Goal: Register for event/course

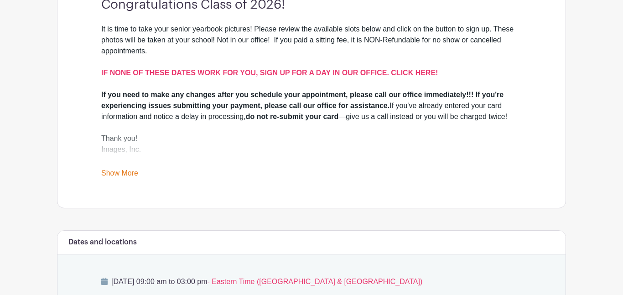
scroll to position [285, 0]
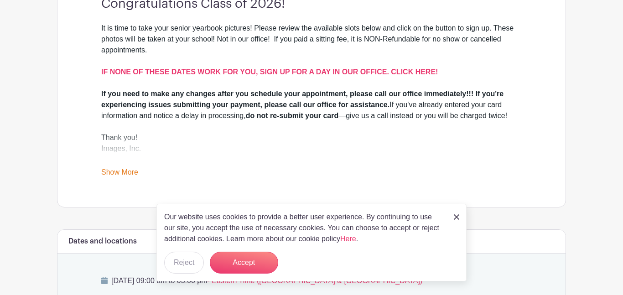
click at [460, 219] on div "Our website uses cookies to provide a better user experience. By continuing to …" at bounding box center [311, 242] width 310 height 77
click at [457, 218] on img at bounding box center [456, 216] width 5 height 5
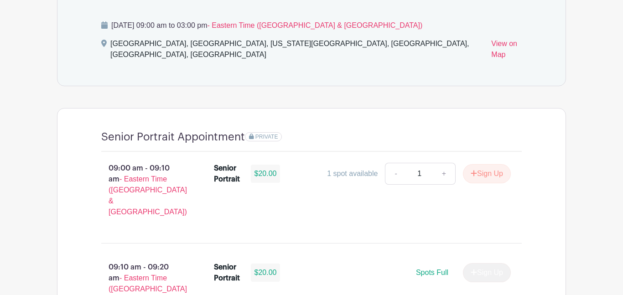
scroll to position [542, 0]
click at [437, 162] on link "+" at bounding box center [444, 173] width 23 height 22
click at [391, 162] on link "-" at bounding box center [395, 173] width 21 height 22
click at [435, 167] on link "+" at bounding box center [444, 173] width 23 height 22
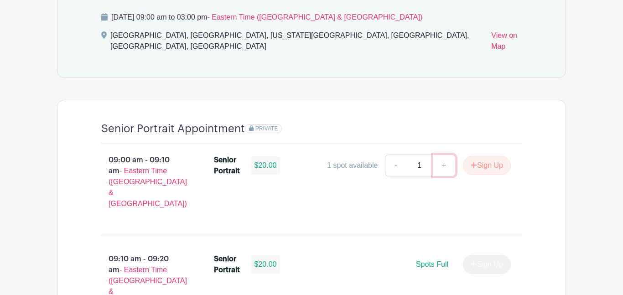
scroll to position [551, 0]
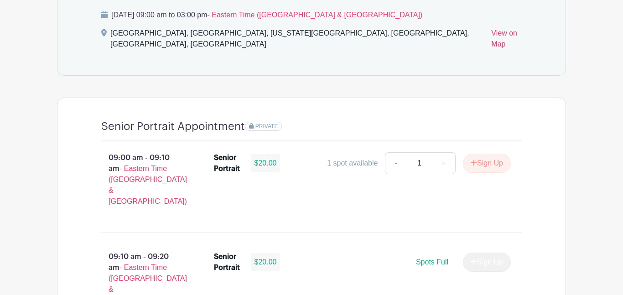
click at [247, 183] on div "Senior Portrait $20.00 1 spot available - 1 + Sign Up" at bounding box center [367, 183] width 337 height 69
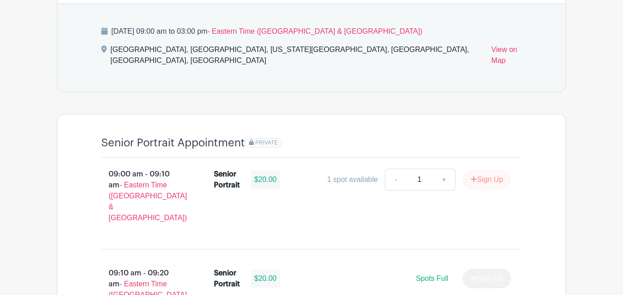
scroll to position [537, 0]
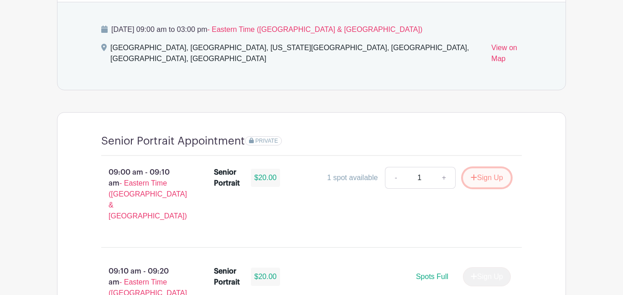
click at [495, 168] on button "Sign Up" at bounding box center [487, 177] width 48 height 19
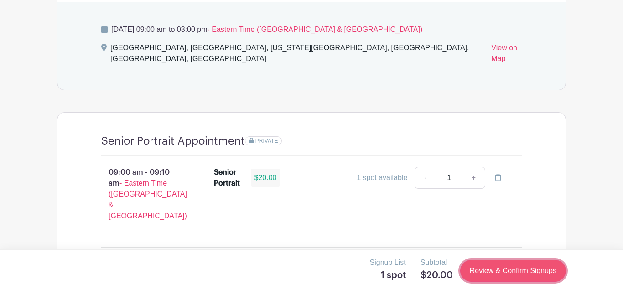
click at [511, 268] on link "Review & Confirm Signups" at bounding box center [513, 271] width 106 height 22
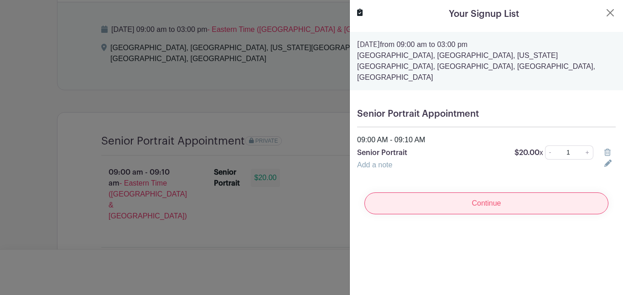
click at [476, 192] on input "Continue" at bounding box center [486, 203] width 244 height 22
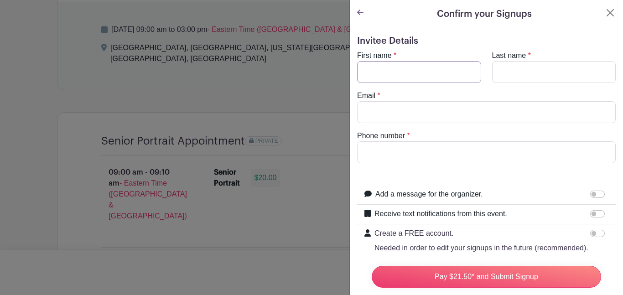
click at [410, 81] on input "First name" at bounding box center [419, 72] width 124 height 22
type input "deja"
click at [515, 61] on input "Last name" at bounding box center [554, 72] width 124 height 22
type input "[PERSON_NAME]"
click at [475, 109] on input "Email" at bounding box center [486, 112] width 258 height 22
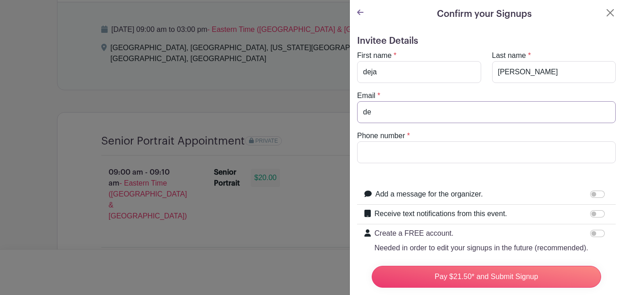
type input "d"
type input "b"
paste input "[EMAIL_ADDRESS][DOMAIN_NAME]"
type input "[EMAIL_ADDRESS][DOMAIN_NAME]"
click at [415, 152] on input "Phone number" at bounding box center [486, 152] width 258 height 22
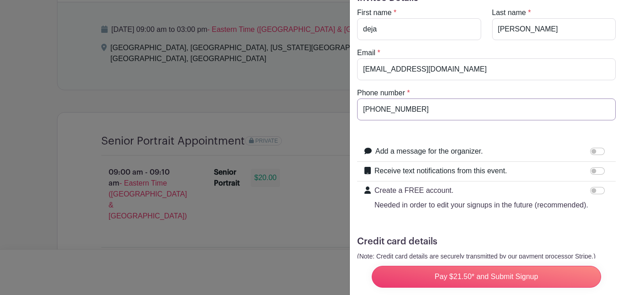
scroll to position [55, 0]
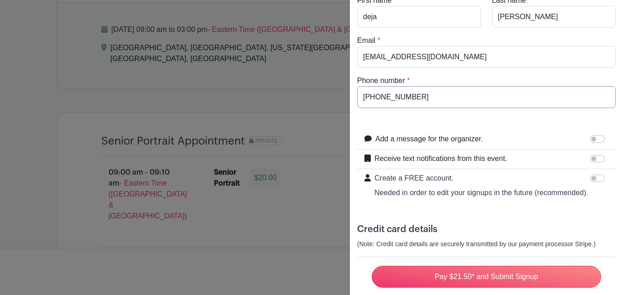
type input "[PHONE_NUMBER]"
click at [594, 141] on input "Add a message for the organizer." at bounding box center [597, 138] width 15 height 7
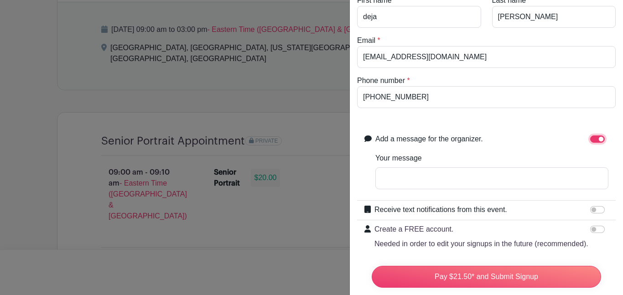
click at [604, 138] on input "Add a message for the organizer." at bounding box center [597, 138] width 15 height 7
checkbox input "false"
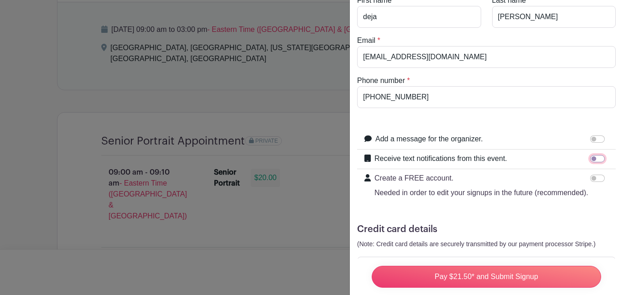
click at [594, 161] on input "Receive text notifications from this event." at bounding box center [597, 158] width 15 height 7
checkbox input "true"
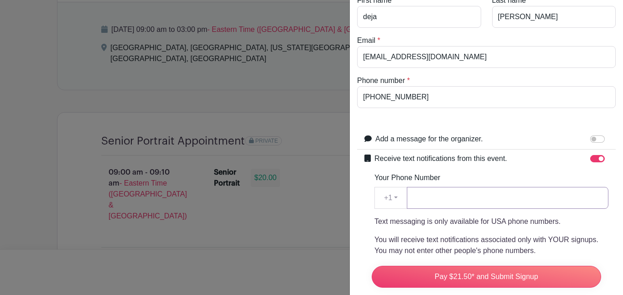
click at [548, 189] on input "Your Phone Number" at bounding box center [507, 198] width 201 height 22
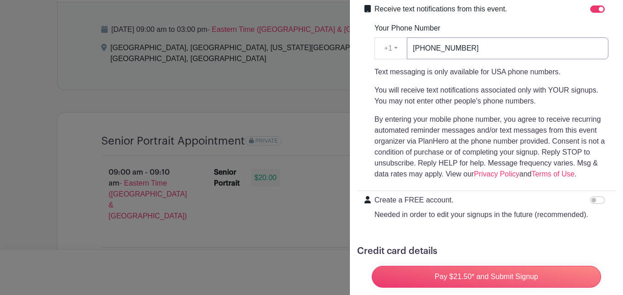
scroll to position [266, 0]
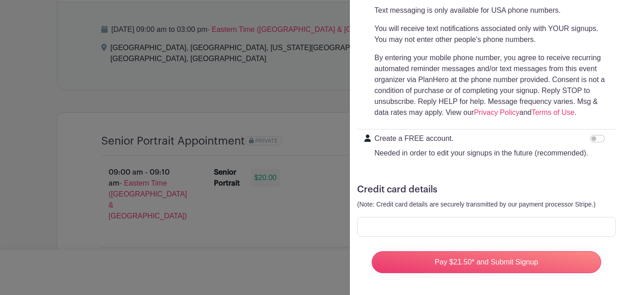
type input "[PHONE_NUMBER]"
